Goal: Information Seeking & Learning: Learn about a topic

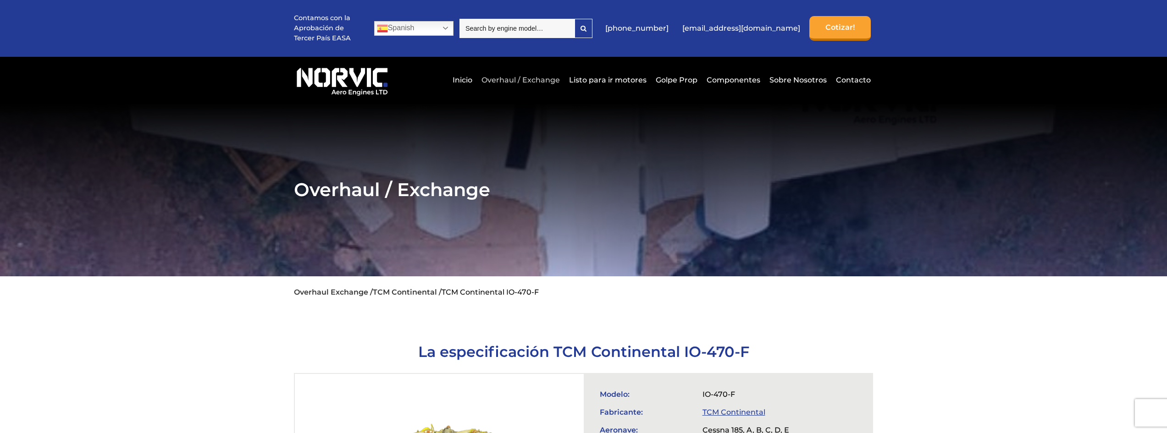
click at [496, 83] on link "Overhaul / Exchange" at bounding box center [520, 80] width 83 height 22
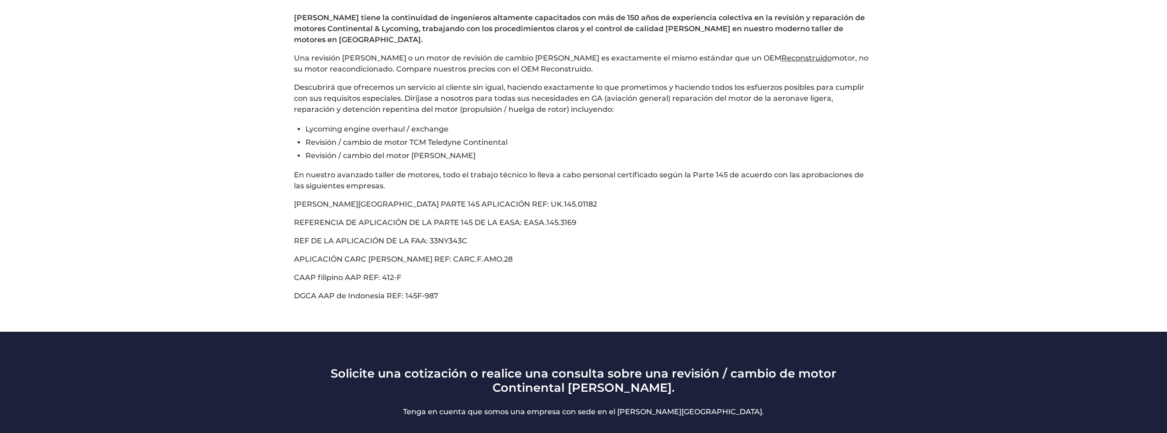
scroll to position [458, 0]
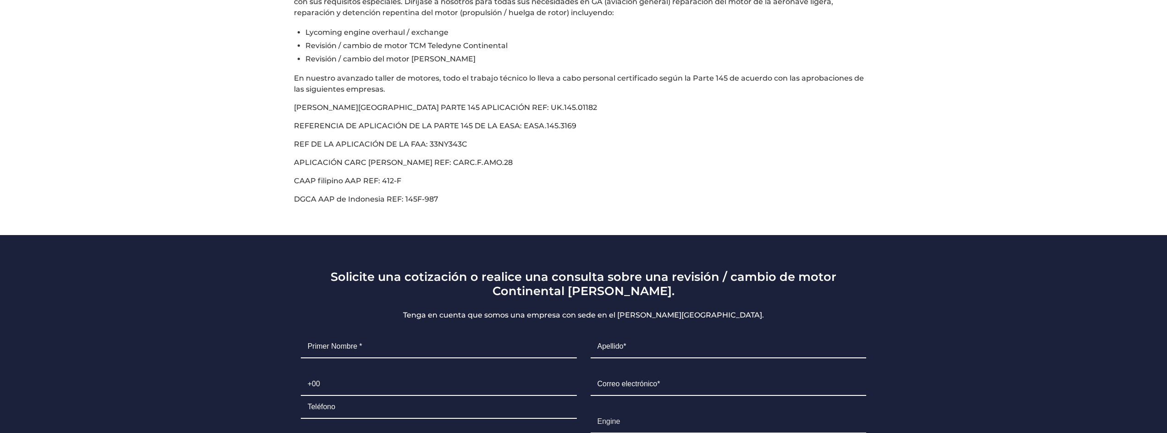
drag, startPoint x: 365, startPoint y: 157, endPoint x: 360, endPoint y: 152, distance: 7.2
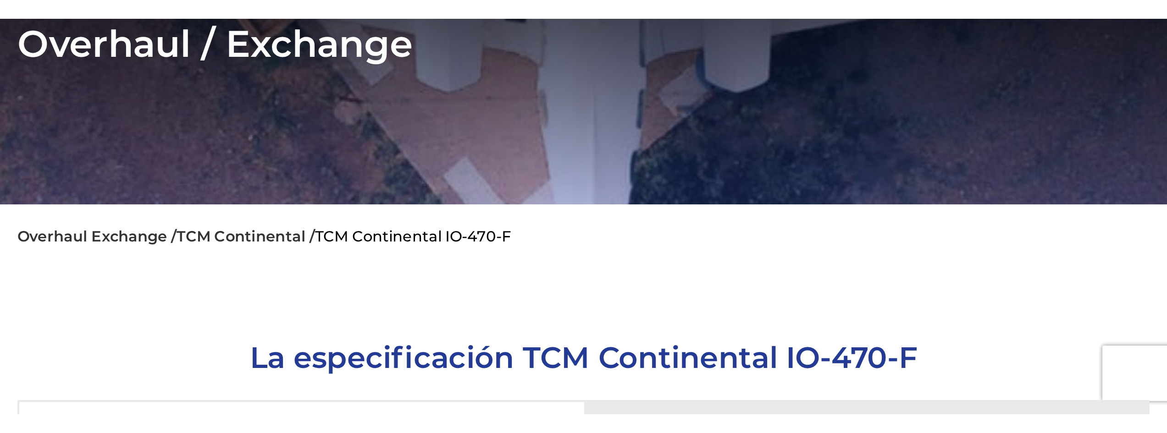
scroll to position [183, 0]
